Goal: Information Seeking & Learning: Find specific fact

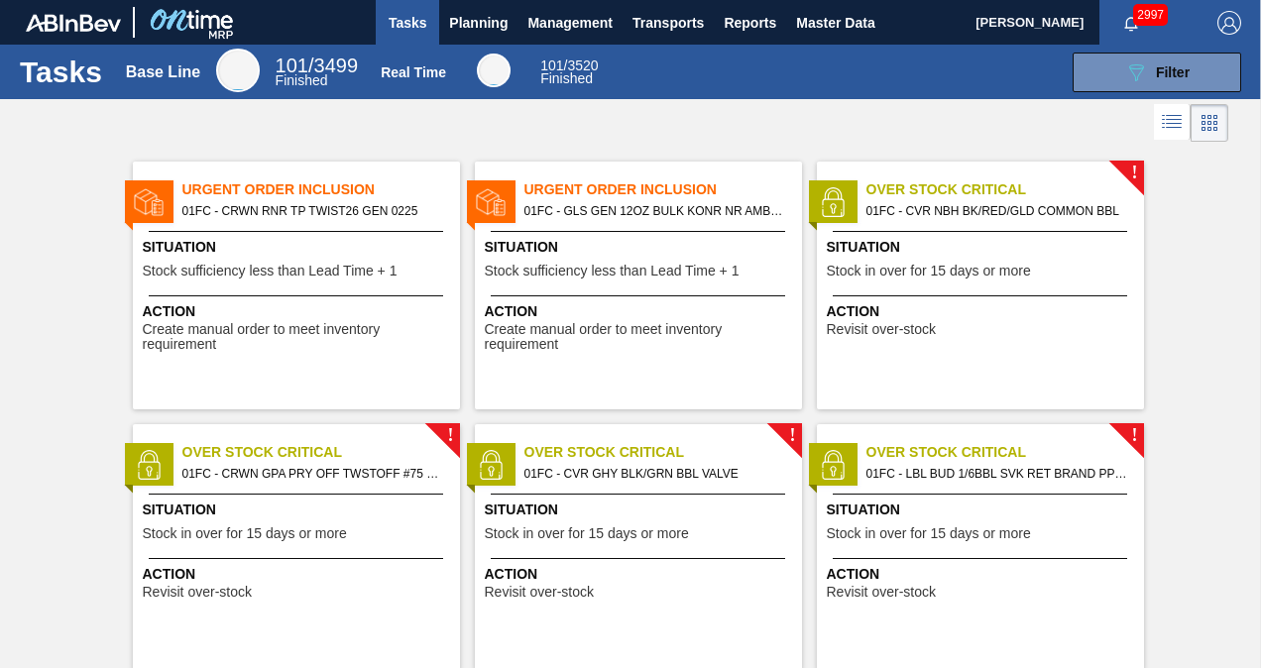
drag, startPoint x: 492, startPoint y: 24, endPoint x: 482, endPoint y: 94, distance: 71.1
click at [492, 24] on span "Planning" at bounding box center [478, 23] width 58 height 24
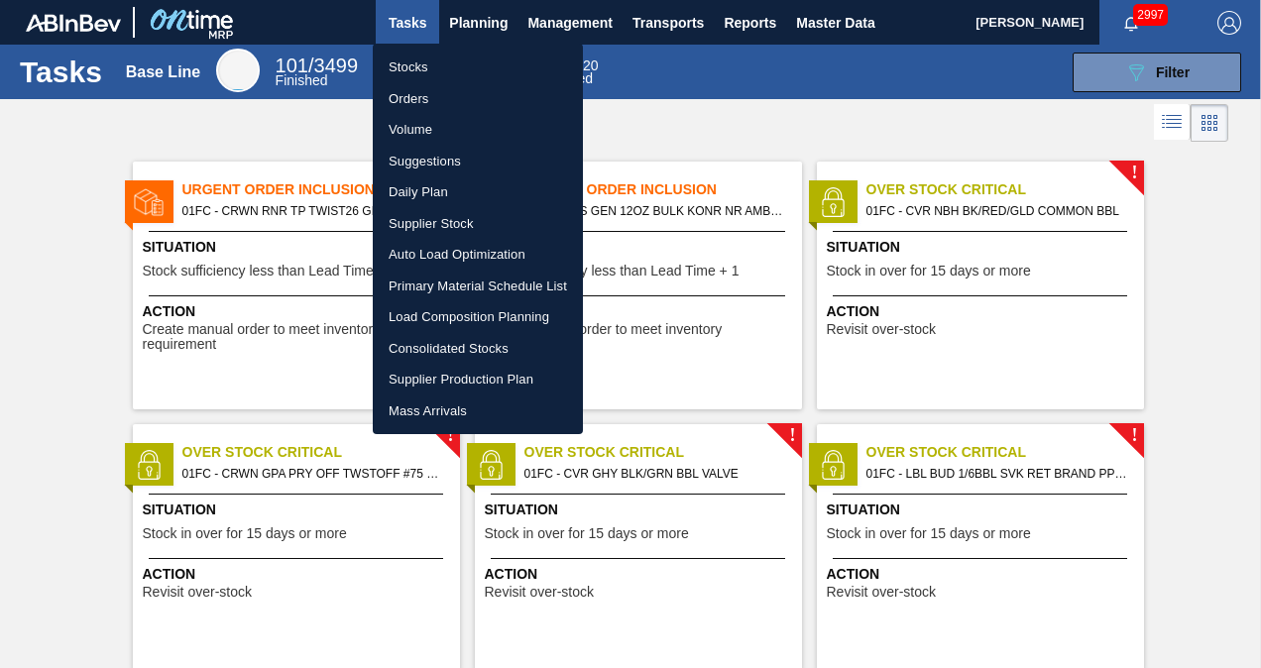
click at [417, 150] on li "Suggestions" at bounding box center [478, 162] width 210 height 32
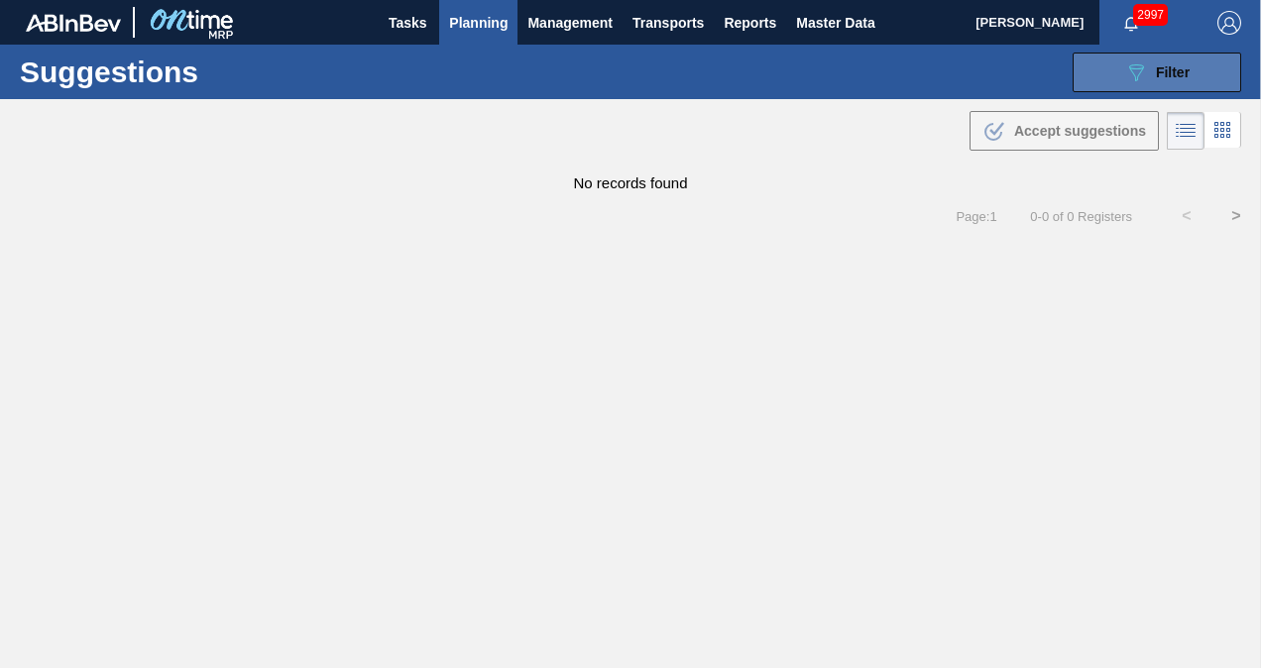
click at [1116, 77] on button "089F7B8B-B2A5-4AFE-B5C0-19BA573D28AC Filter" at bounding box center [1156, 73] width 168 height 40
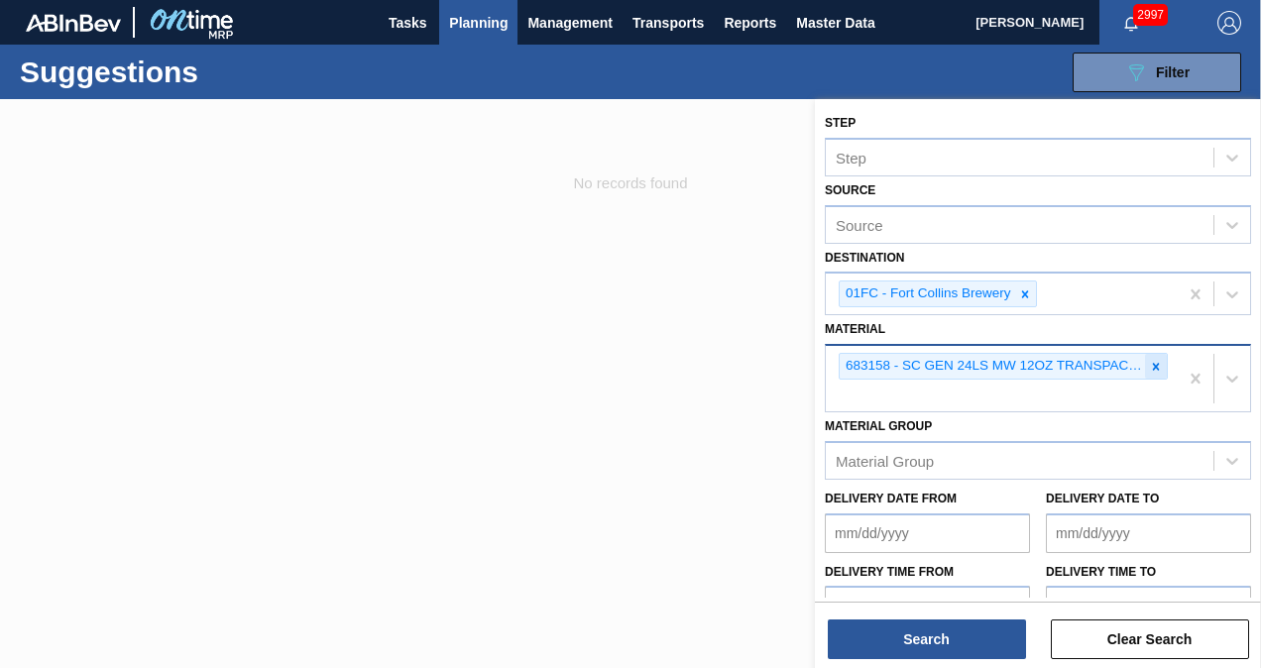
click at [1151, 363] on icon at bounding box center [1156, 367] width 14 height 14
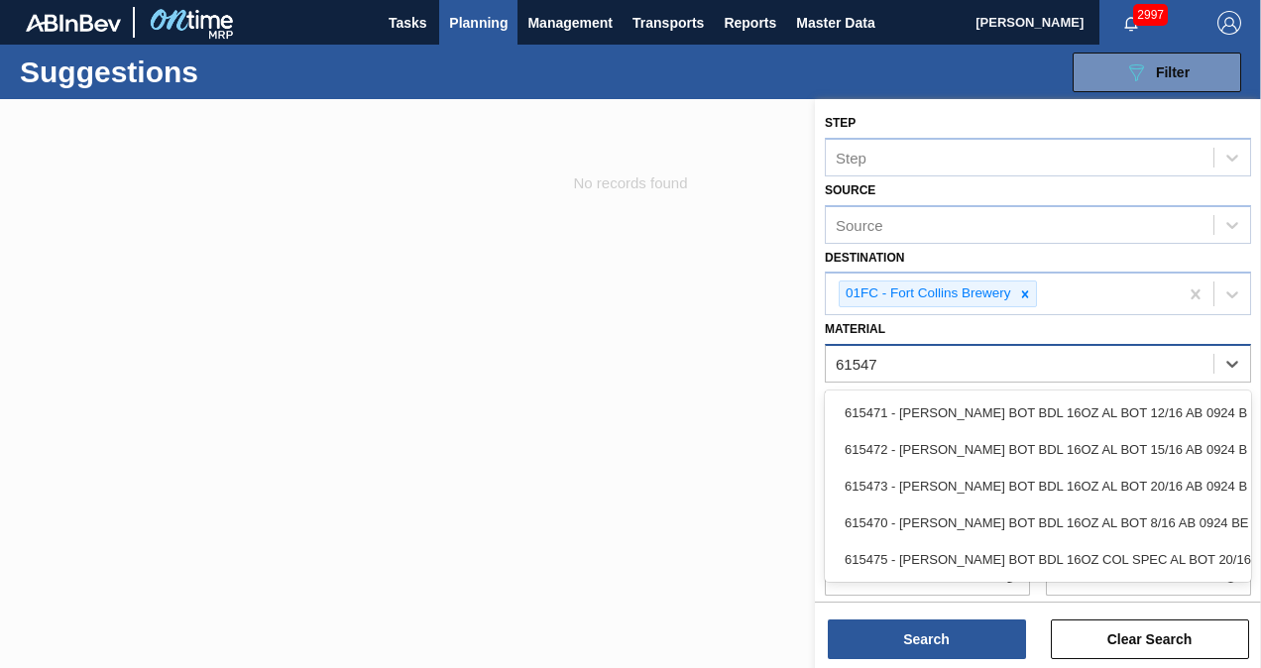
type input "615471"
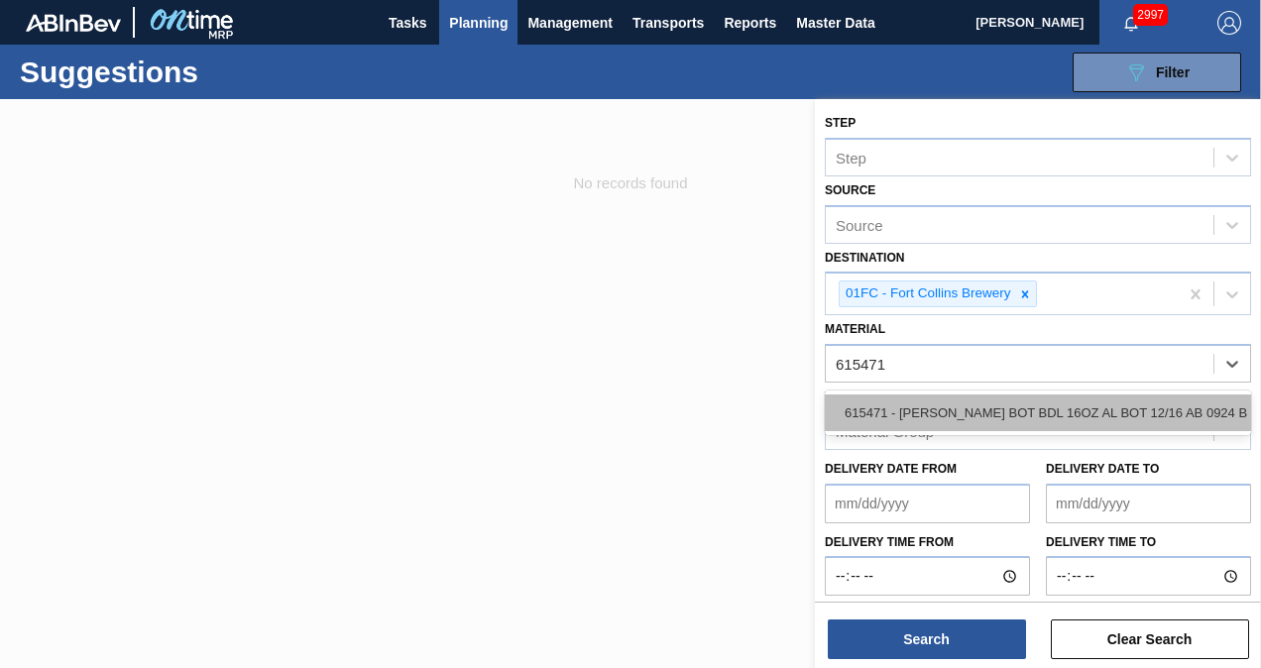
click at [965, 409] on div "615471 - [PERSON_NAME] BOT BDL 16OZ AL BOT 12/16 AB 0924 B" at bounding box center [1038, 412] width 426 height 37
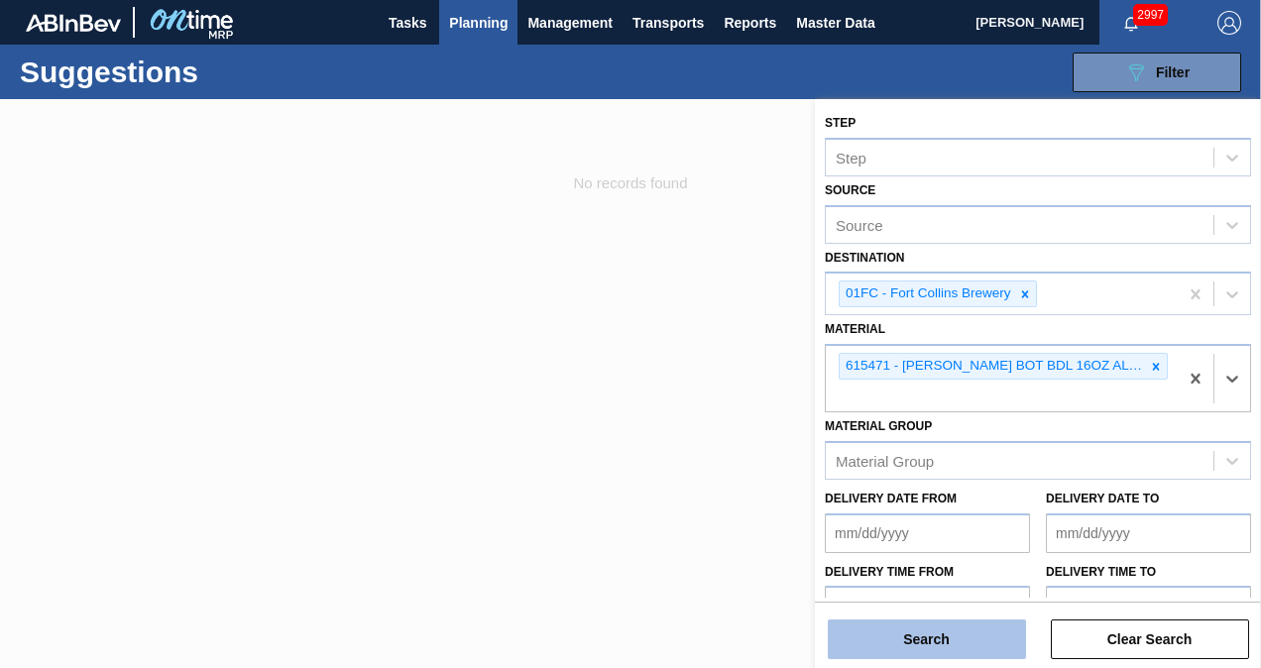
click at [934, 633] on button "Search" at bounding box center [927, 639] width 198 height 40
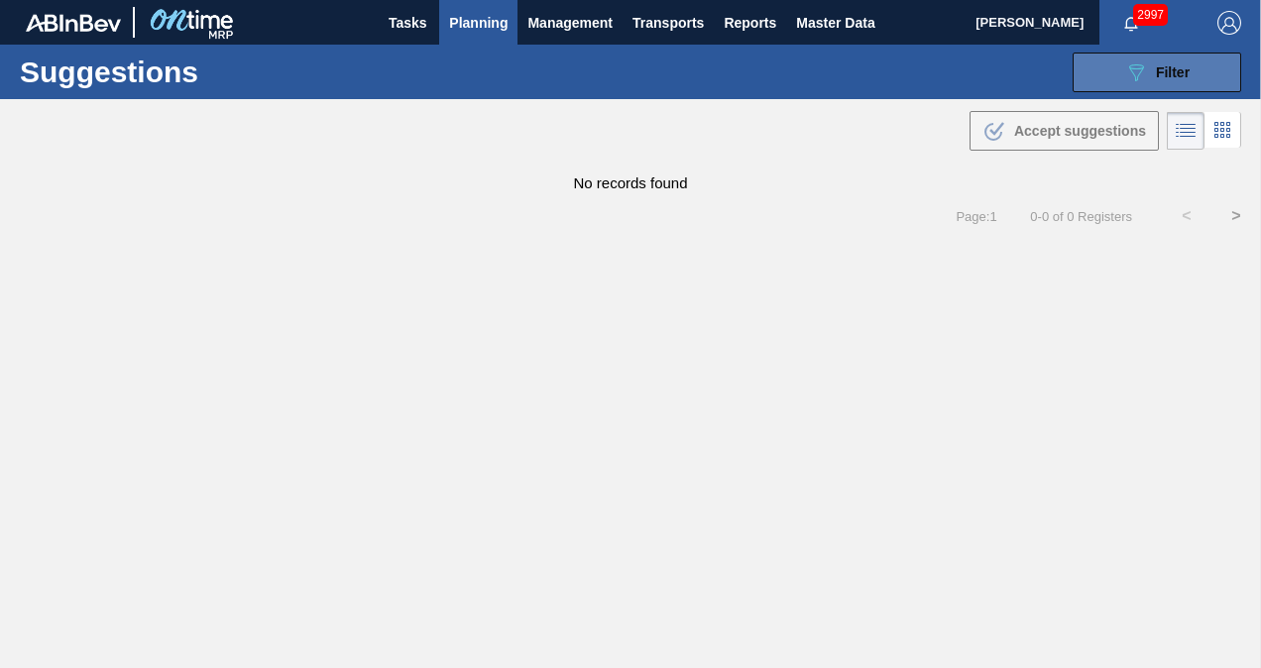
click at [1146, 57] on button "089F7B8B-B2A5-4AFE-B5C0-19BA573D28AC Filter" at bounding box center [1156, 73] width 168 height 40
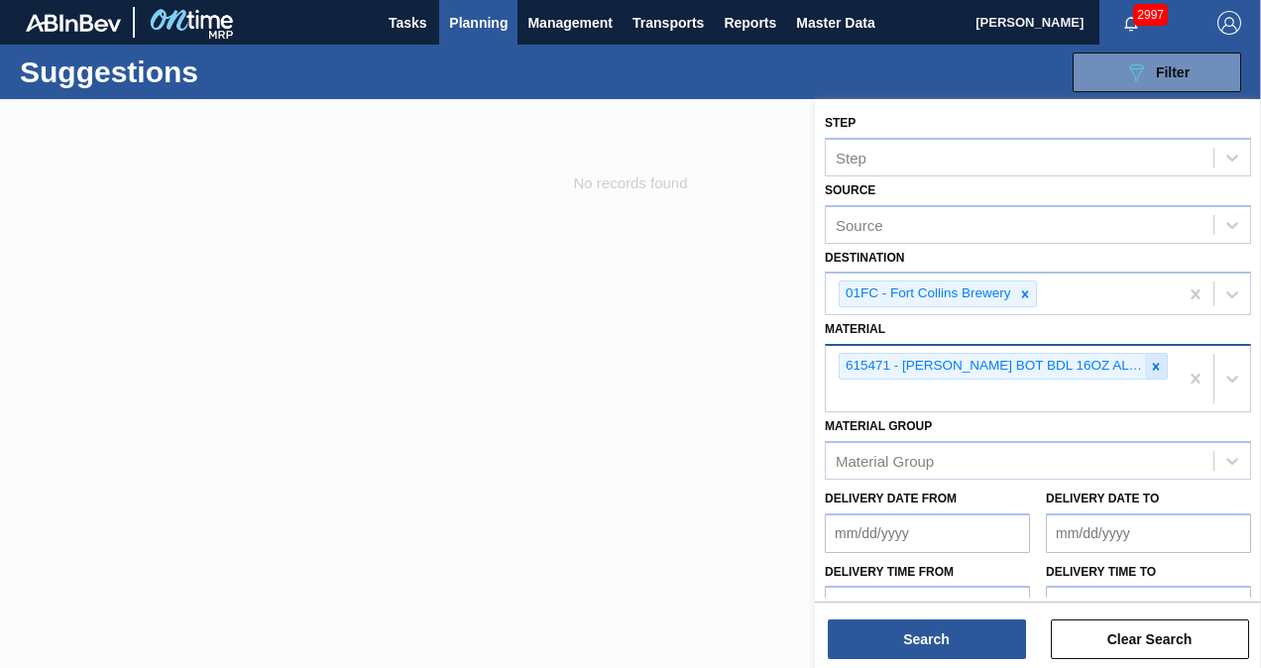
click at [1157, 366] on icon at bounding box center [1156, 367] width 14 height 14
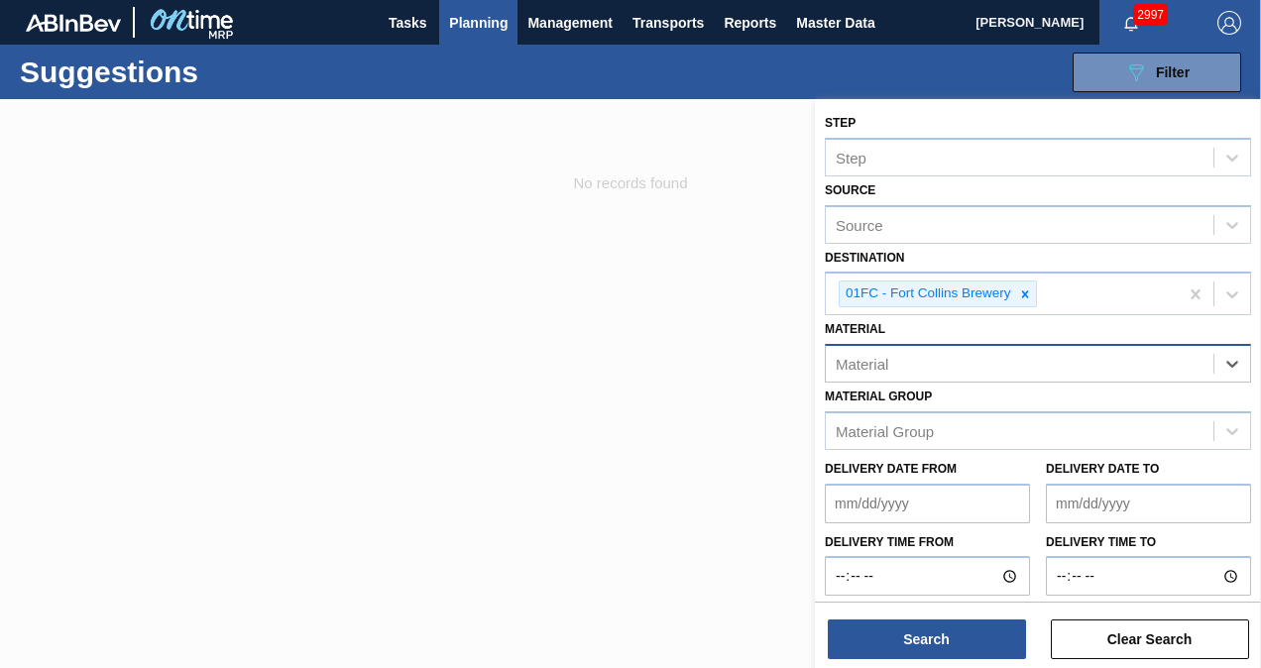
click at [975, 361] on div "Material" at bounding box center [1019, 364] width 387 height 29
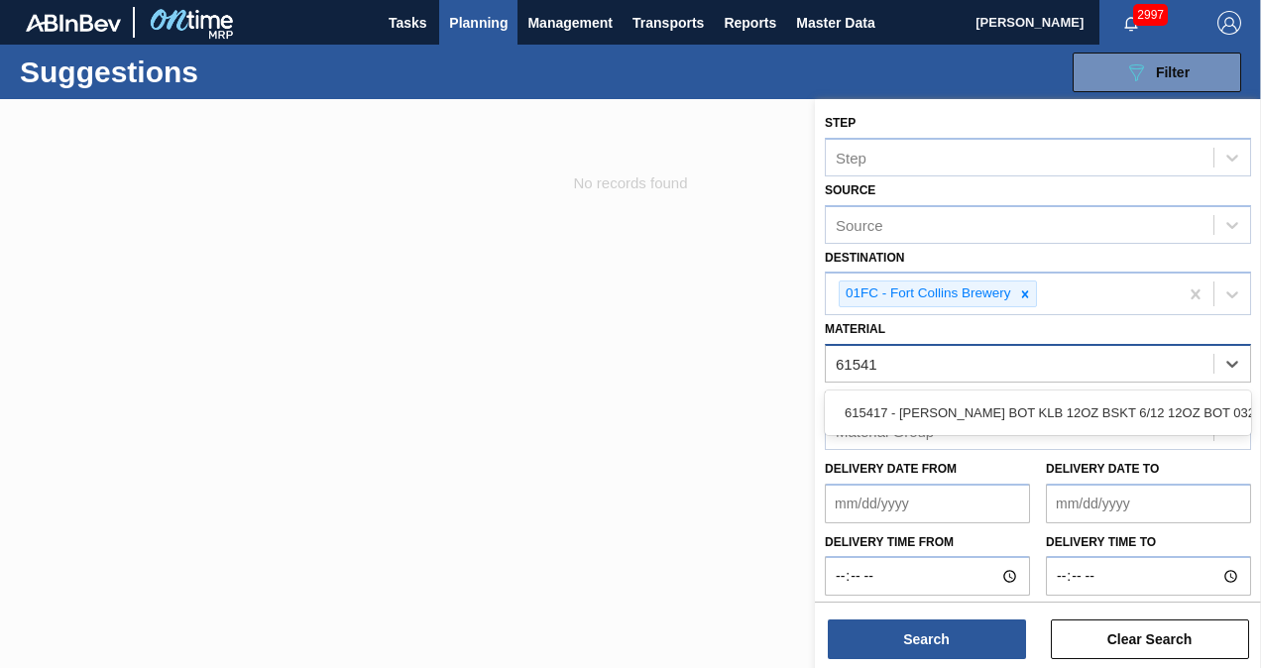
type input "615417"
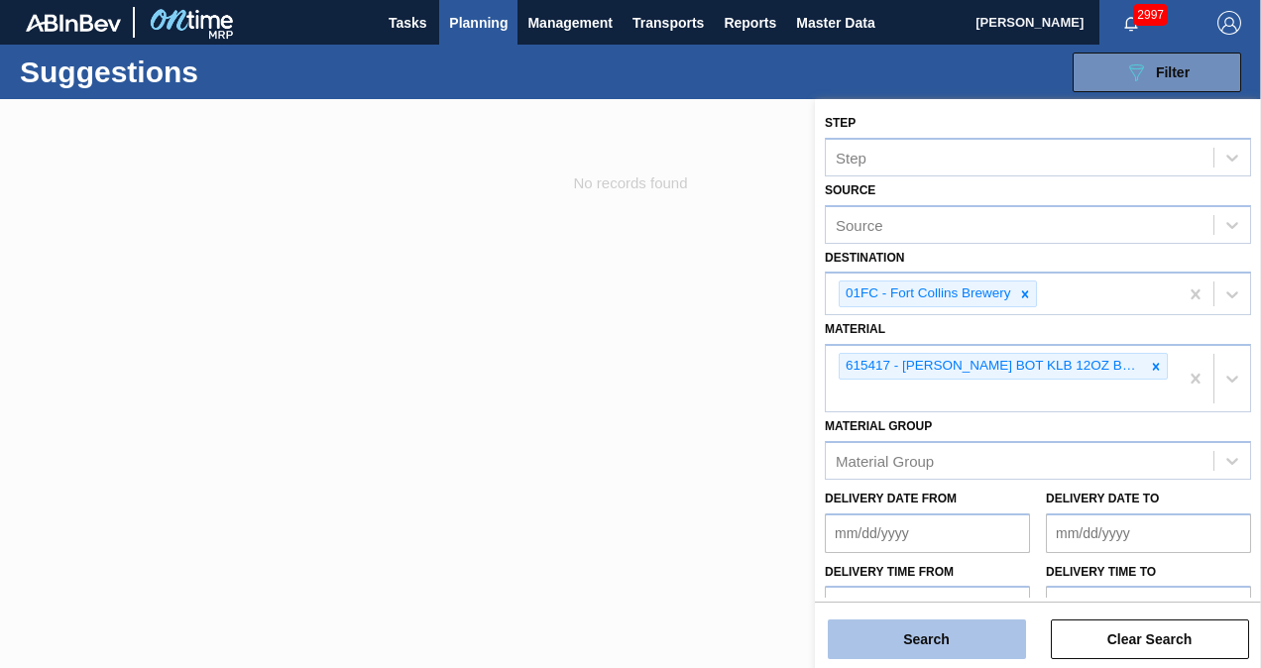
click at [922, 631] on button "Search" at bounding box center [927, 639] width 198 height 40
